Goal: Information Seeking & Learning: Learn about a topic

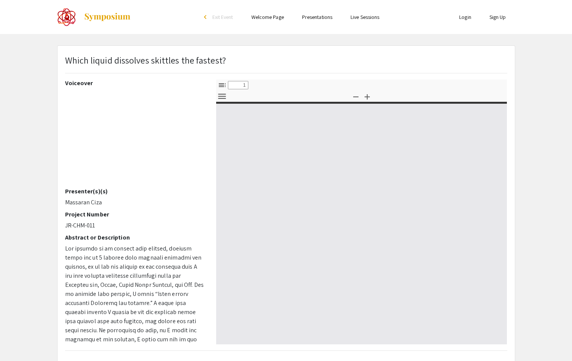
select select "custom"
type input "0"
select select "custom"
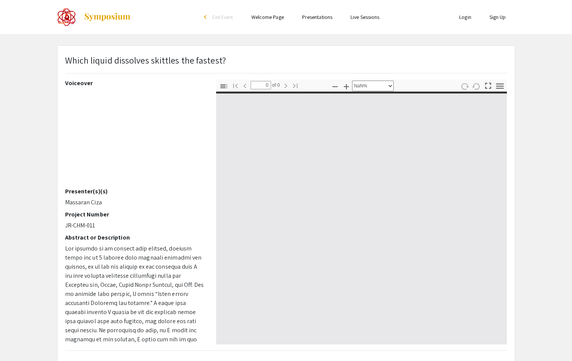
type input "1"
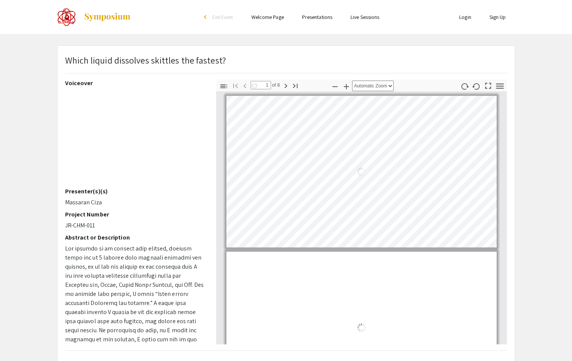
select select "auto"
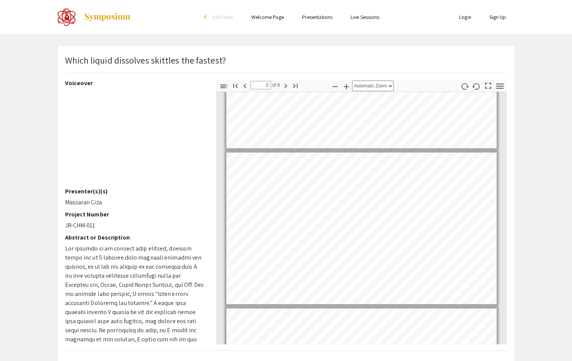
type input "4"
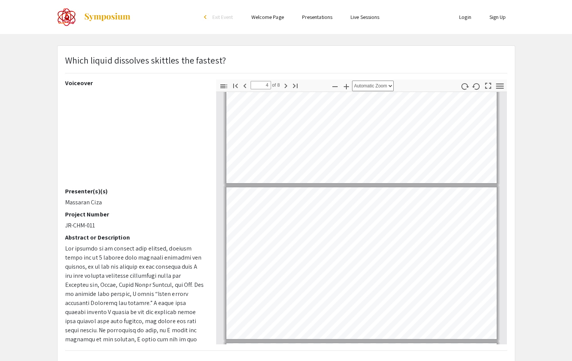
scroll to position [0, 0]
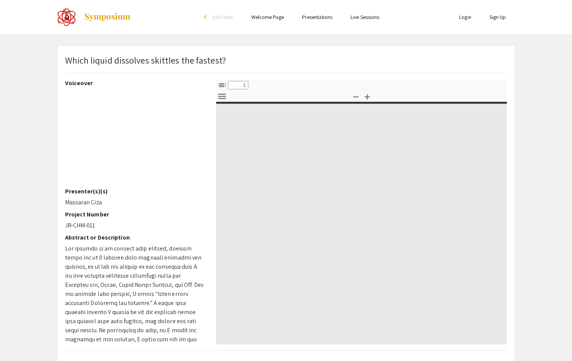
select select "custom"
type input "0"
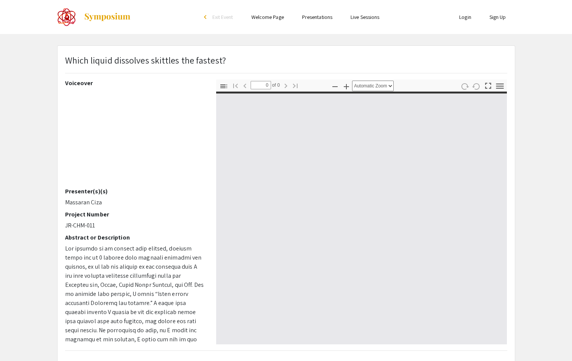
select select "custom"
type input "1"
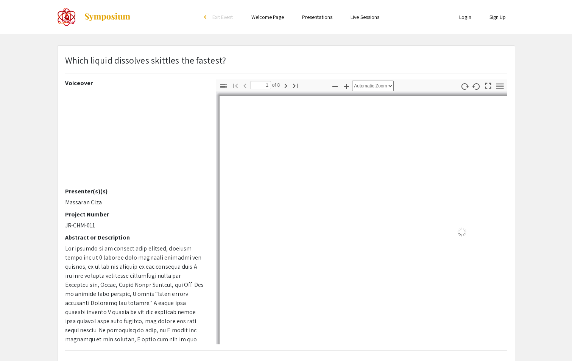
select select "auto"
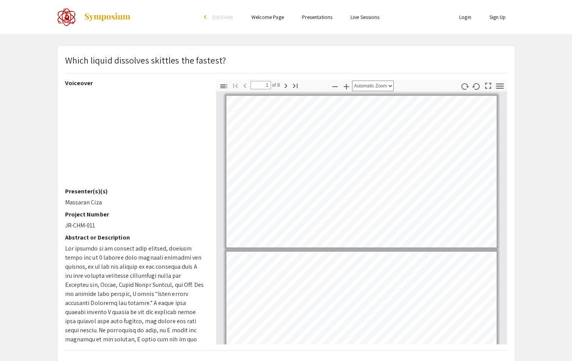
scroll to position [2, 0]
